Goal: Task Accomplishment & Management: Manage account settings

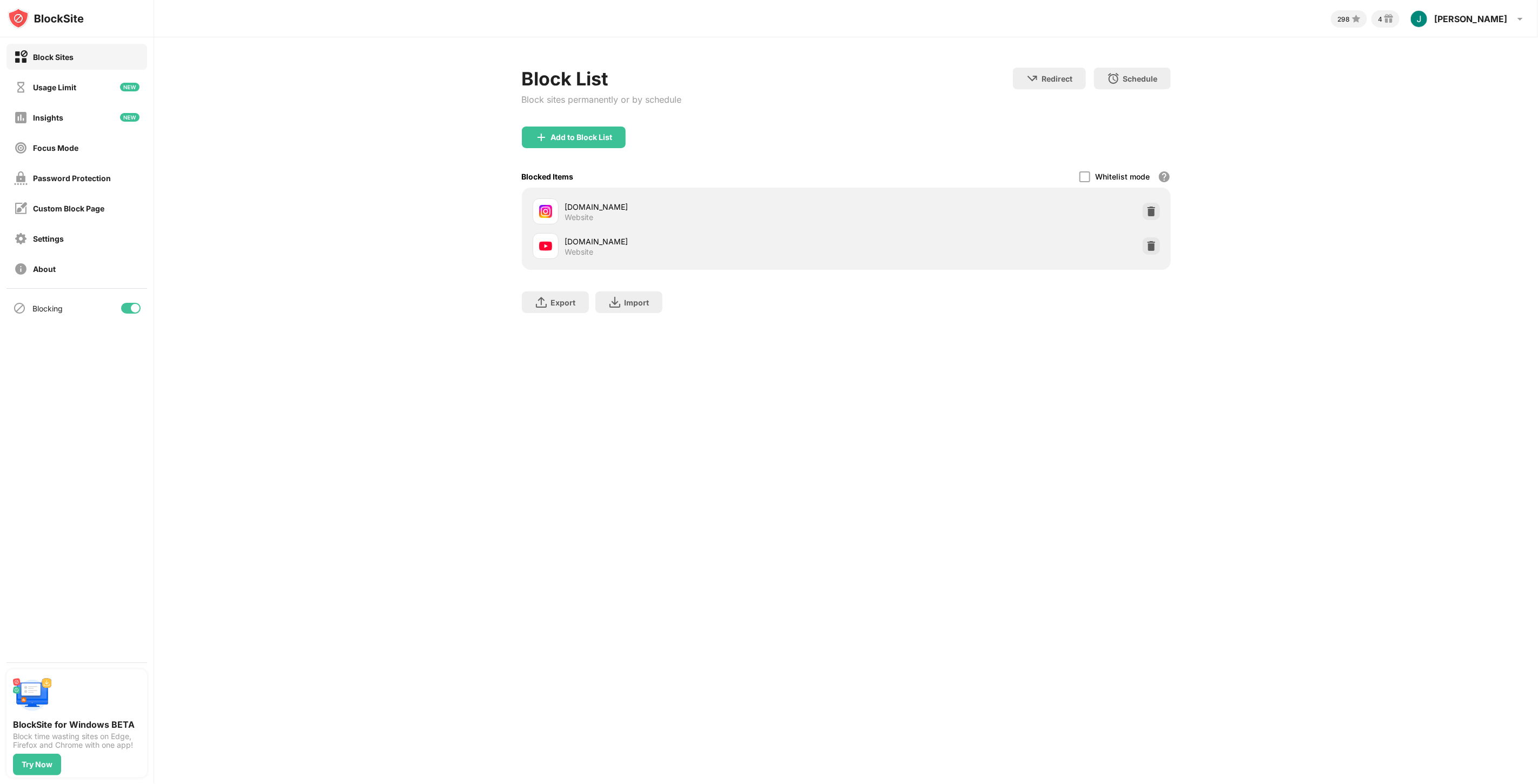
click at [1151, 241] on img at bounding box center [1151, 245] width 11 height 11
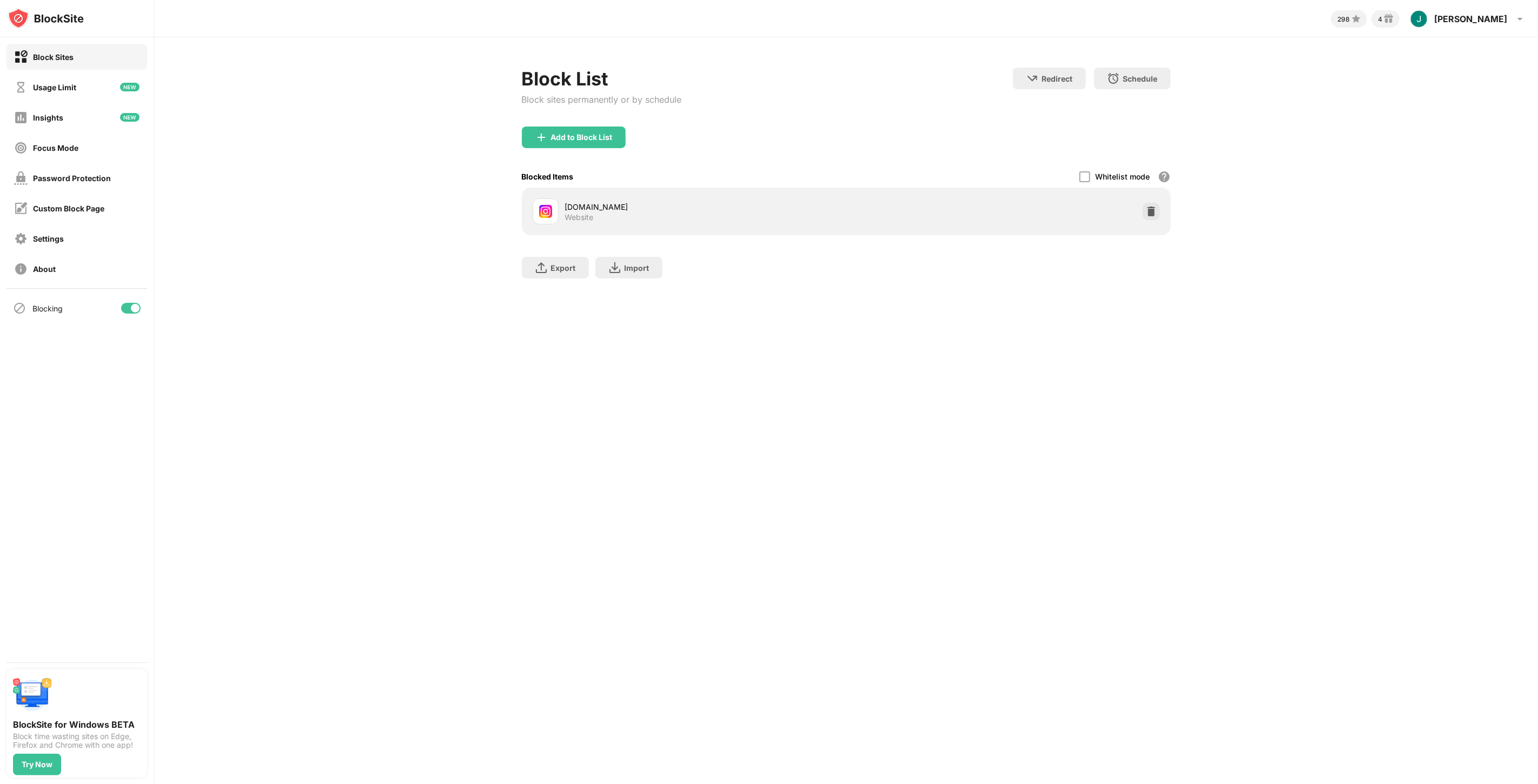
click at [1253, 300] on div "Block List Block sites permanently or by schedule Redirect Choose a site to be …" at bounding box center [846, 178] width 1384 height 282
